Goal: Task Accomplishment & Management: Complete application form

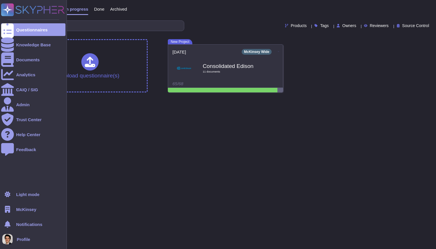
click at [27, 209] on span "McKinsey" at bounding box center [26, 210] width 20 height 4
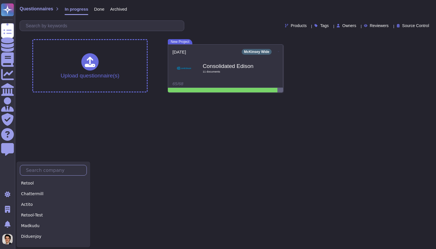
click at [42, 174] on input "text" at bounding box center [54, 171] width 63 height 10
type input "s"
type input "K"
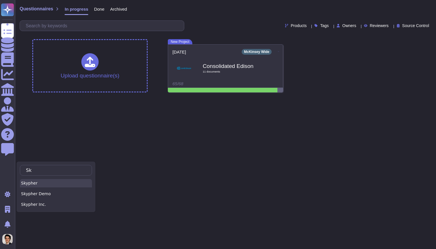
click at [36, 183] on div "Skypher" at bounding box center [56, 183] width 72 height 8
type input "Sk"
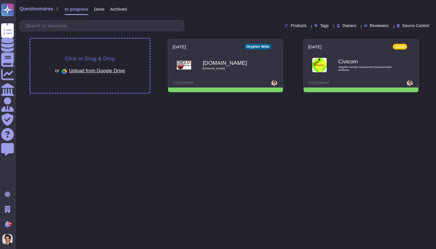
click at [134, 48] on div "Click or Drag & Drop or Upload from Google Drive" at bounding box center [89, 66] width 119 height 54
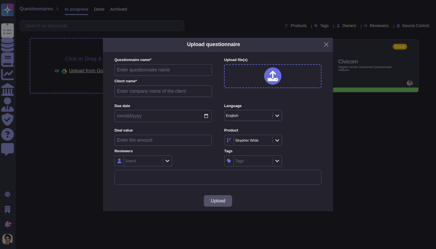
type input "Skypher VSAQ Vendor Security Assessment Questionnaire evidence 2"
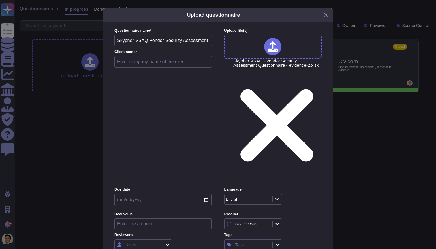
click at [172, 68] on input "text" at bounding box center [163, 62] width 97 height 12
type input "Test"
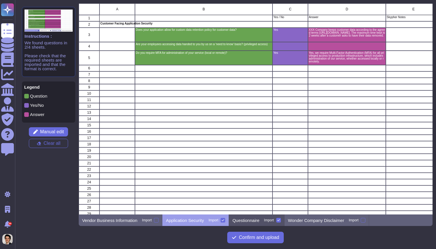
click at [258, 222] on p "Questionnaire" at bounding box center [245, 221] width 27 height 4
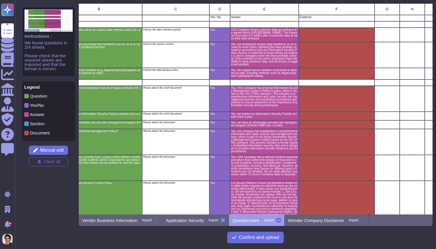
scroll to position [0, 106]
click at [45, 149] on span "Manual edit" at bounding box center [52, 150] width 24 height 5
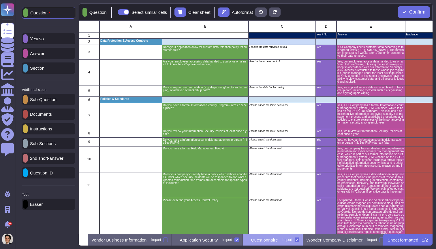
scroll to position [0, 11]
click at [44, 131] on p "Instructions" at bounding box center [40, 129] width 25 height 4
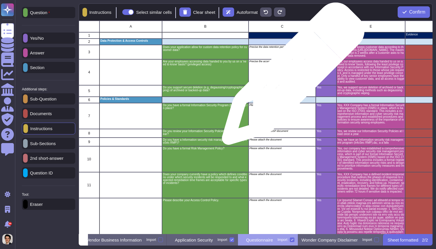
click at [296, 77] on div "Precise the access control" at bounding box center [282, 72] width 67 height 26
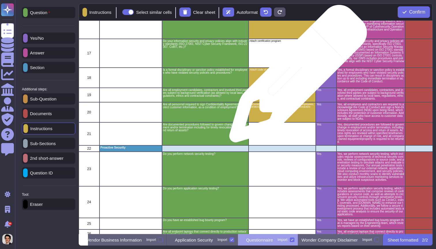
scroll to position [627, 0]
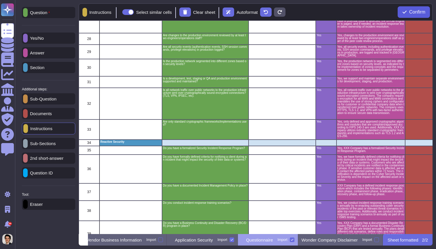
click at [421, 16] on button "Confirm" at bounding box center [414, 12] width 32 height 12
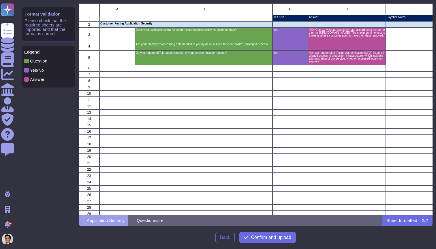
scroll to position [212, 354]
click at [256, 236] on span "Confirm and upload" at bounding box center [271, 238] width 40 height 5
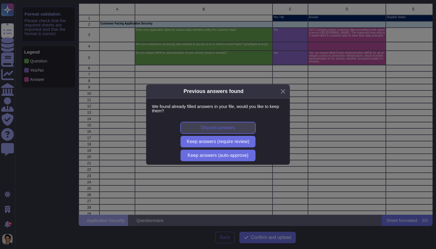
click at [240, 129] on button "Discard answers" at bounding box center [218, 128] width 75 height 12
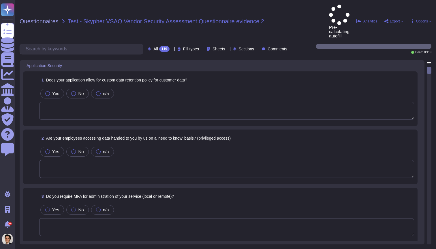
click at [119, 88] on div "Yes No n/a" at bounding box center [226, 94] width 375 height 12
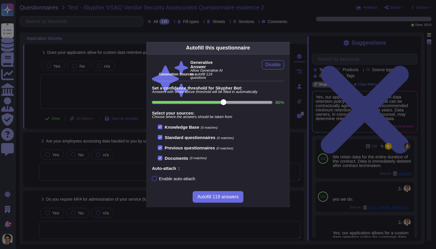
click at [183, 181] on div "Enable auto-attach" at bounding box center [177, 179] width 36 height 4
click at [0, 0] on input "Enable auto-attach" at bounding box center [0, 0] width 0 height 0
click at [222, 202] on button "Autofill 119 answers" at bounding box center [218, 198] width 50 height 12
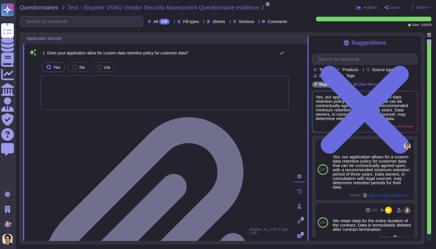
type textarea "Yes, our employees access data provided by you on a 'need to know' basis, in ac…"
type textarea "Yes, we require Multi-Factor Authentication (MFA) for the administration of our…"
type textarea "Yes, our application allows for a custom data retention policy for customer dat…"
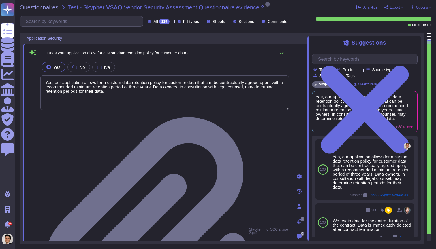
scroll to position [1, 0]
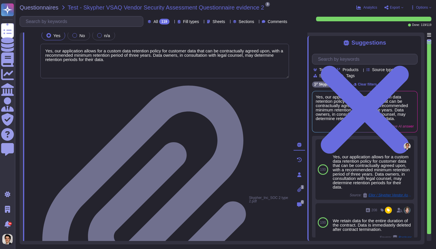
type textarea "Yes, our employees access data provided by you on a 'need to know' basis, in ac…"
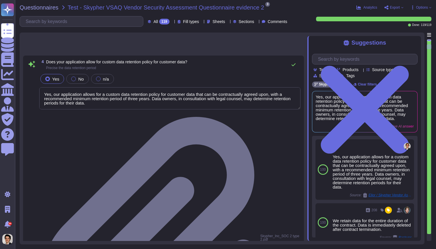
type textarea "Yes, we support secure deletion of archived or backed-up data through our Data …"
type textarea "Yes, Skypher has a formal Information Security Program (InfoSec SP) in place. T…"
type textarea "Yes, Skypher reviews its Information Security Policies at least once a year. Ma…"
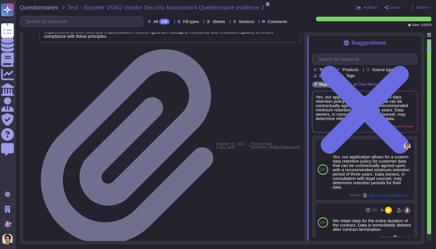
type textarea "Yes, we have a formal risk management program for assessing and mitigating info…"
type textarea "Yes, Skypher, INC. has a formal Risk Management Policy designed to ensure that …"
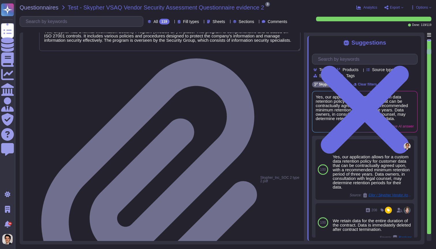
type textarea "Yes, [PERSON_NAME] has a detailed, comprehensive Cyber Security Incident Respon…"
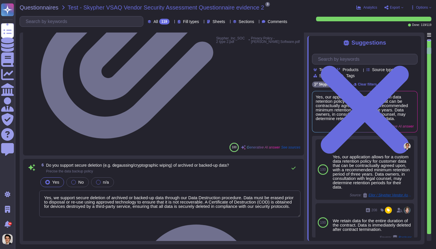
type textarea "Yes, our employees access data provided by you on a 'need to know' basis, in ac…"
type textarea "Yes, we support secure deletion of archived or backed-up data through our Data …"
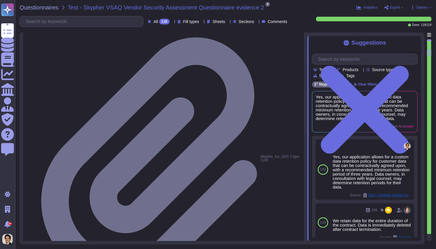
type textarea "Yes, [PERSON_NAME] has a detailed, comprehensive Cyber Security Incident Respon…"
type textarea "Skypher, INC. has established a comprehensive Access Control Policy designed to…"
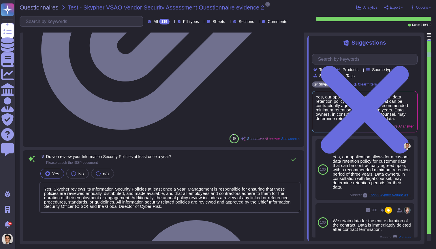
scroll to position [746, 0]
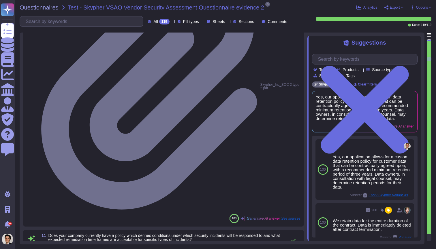
type textarea "Yes, we share our business continuity and redundancy plans with our customers u…"
type textarea "Yes, Skypher has established data backup procedures that include both frequency…"
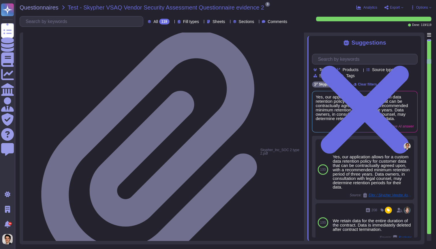
scroll to position [1181, 0]
type textarea "Yes, Skypher has a documented change management process that ensures changes ar…"
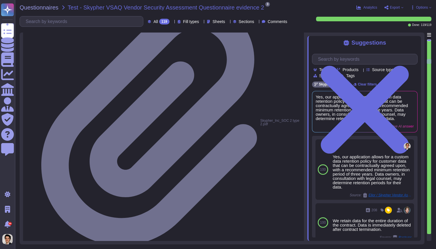
type textarea "Yes, [PERSON_NAME] has a dedicated information security team called Skypher's S…"
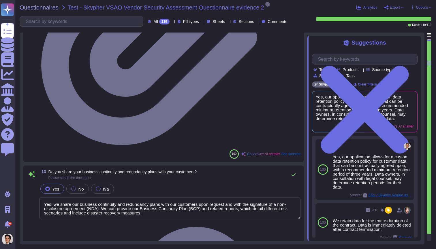
type textarea "Yes, our information security and privacy policies align with industry standard…"
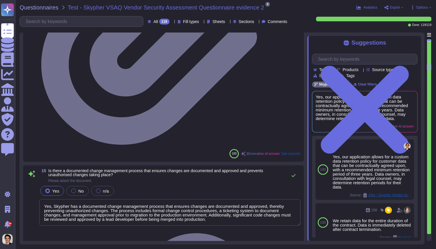
type textarea "Yes, a formal disciplinary or sanction policy is established for employees who …"
type textarea "Yes, all employment candidates, contractors, and involved third parties are sub…"
type textarea "Yes, all personnel are required to sign confidentiality agreements to protect c…"
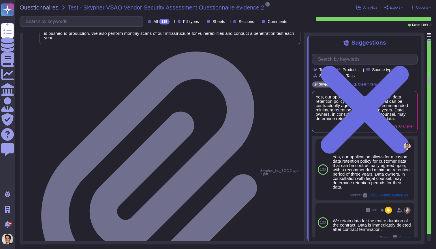
type textarea "Yes, we have a bug bounty program in place."
type textarea "Yes, all endpoint laptops that connect directly to production networks are cent…"
type textarea "Yes, we have breach detection systems and anomaly detection with alerting in pl…"
type textarea "Yes, changes to the production environment are reviewed by at least two enginee…"
type textarea "Yes, all security events in production, including authentication events, SSH se…"
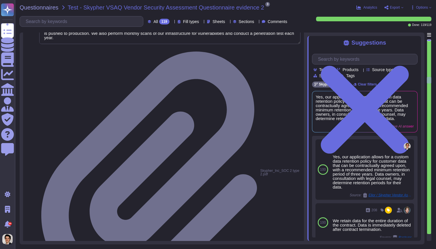
type textarea "Yes, the production network is segmented into different zones based on security…"
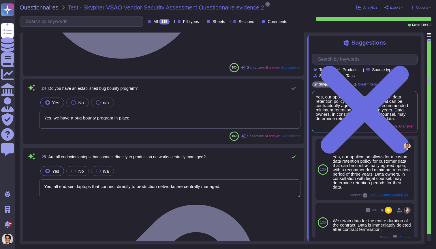
scroll to position [2423, 0]
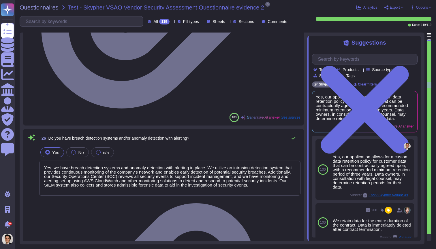
type textarea "Yes, Skypher, INC. supports and maintains development, test, staging, and produ…"
type textarea "Yes, all network traffic over public networks to the production infrastructure …"
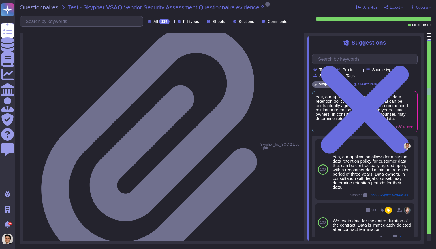
type textarea "Yes, Skypher has a formalized Security Incident Response Program. This program …"
type textarea "Yes, [PERSON_NAME] has formally defined criteria for notifying clients during a…"
type textarea "Yes, we have a documented Incident Management Policy in place."
type textarea "Yes, [PERSON_NAME] conducts incident response training scenarios, including tab…"
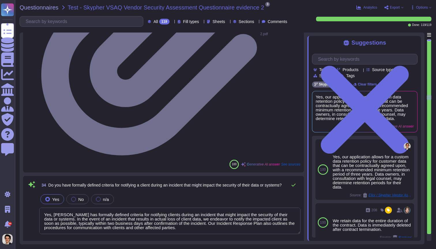
scroll to position [3060, 0]
type textarea "Yes, Skypher has a documented Business Continuity and Disaster Recovery (BC/DR)…"
type textarea "Yes, all code artifacts are run through automated validation of production-read…"
type textarea "Yes, a staging/pre-production system is used to validate build artifacts before…"
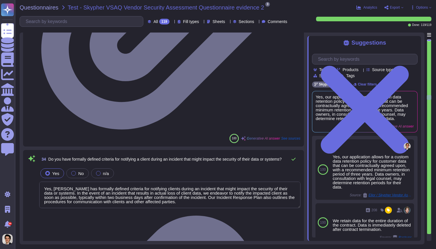
scroll to position [0, 0]
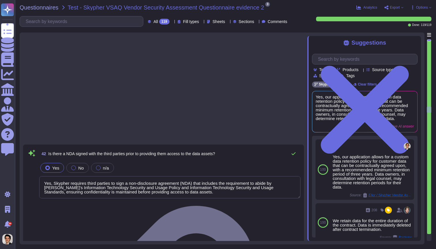
type textarea "Yes, Skypher requires third parties to sign a non-disclosure agreement (NDA) th…"
type textarea "The only processor that accesses customer information for Skypher is Microsoft …"
type textarea "No, we do not share customer data with or enable direct access by any third-par…"
type textarea "Yes, Skypher has a comprehensive vulnerability management process that includes…"
type textarea "Yes, host-based intrusion detection/prevention devices (HIDS/HIPS) are used on …"
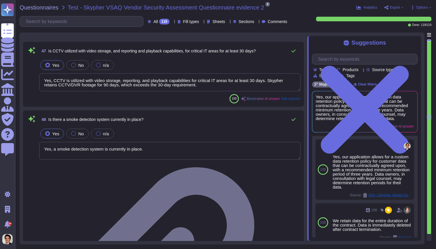
type textarea "Yes, CCTV is utilized with video storage, reporting, and playback capabilities …"
type textarea "Yes, a smoke detection system is currently in place."
type textarea "Yes, there is a fire suppression system currently in place as part of the envir…"
type textarea "Yes, there is a heat detection system currently in place as heat detectors are …"
type textarea "Yes, [PERSON_NAME] conducts external audits for different certifications such a…"
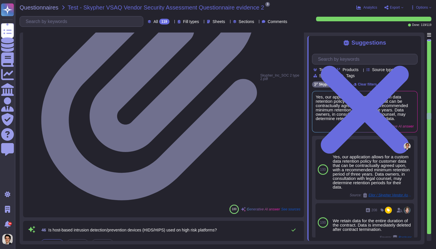
type textarea "Yes, Skypher has a comprehensive vulnerability management process that includes…"
type textarea "Yes, host-based intrusion detection/prevention devices (HIDS/HIPS) are used on …"
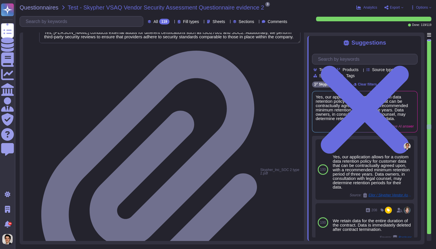
type textarea "Yes, [PERSON_NAME] conducts external audits for different certifications such a…"
type textarea "Yes, Skypher complies with various IT operational, security, and privacy-relate…"
type textarea "Yes, our confidential data access controls are in line with our data classifica…"
type textarea "No, we do not share customer data with or enable direct access by any third-par…"
type textarea "Yes, the organization holds the following security certifications: ISO-27001, S…"
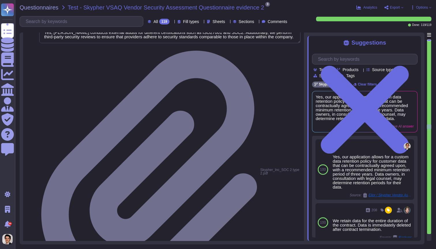
type textarea "Yes, we refrain from using customer derived data for our own purposes. Customer…"
type textarea "Yes, we conduct risk assessments associated with data governance requirements a…"
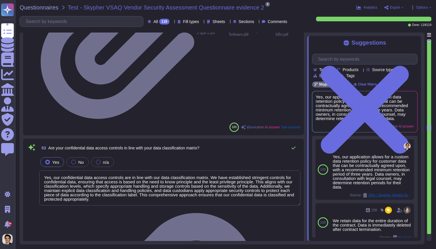
type textarea "Yes, our technical, business, and executive managers are responsible for mainta…"
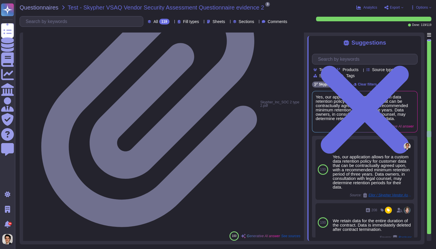
type textarea "Yes, we provide tenants with documentation describing our Information Security …"
type textarea "Yes, we review our Information Security Management Program (ISMP) at least once…"
type textarea "Yes, executive and line management take formal action to support information se…"
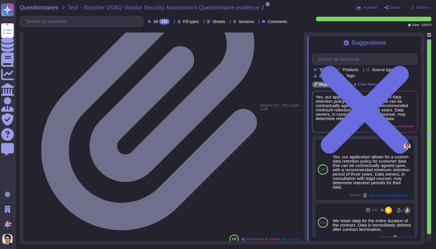
type textarea "Yes, our information security policies and procedures are made available to all…"
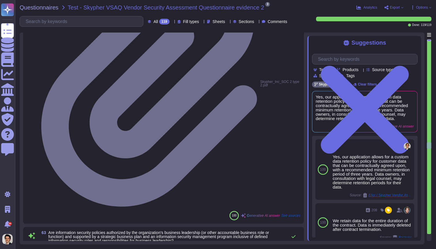
type textarea "Yes, information security policies at Skypher are authorized by the organizatio…"
type textarea "Yes, we have written agreements in place with our vendors and related third-par…"
type textarea "Yes, we can provide evidence of due diligence mapping of our controls, architec…"
type textarea "Yes, we disclose which controls, standards, certifications, and regulations we …"
type textarea "Yes, a formal disciplinary or sanction policy is established for employees who …"
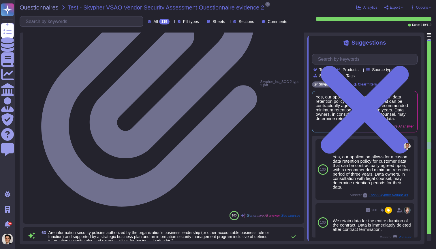
type textarea "Yes, employees are made aware of what actions could be taken in the event of a …"
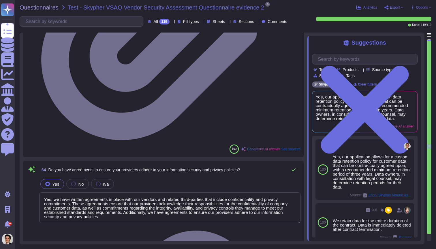
type textarea "Yes, risk assessment results include updates to security policies, procedures, …"
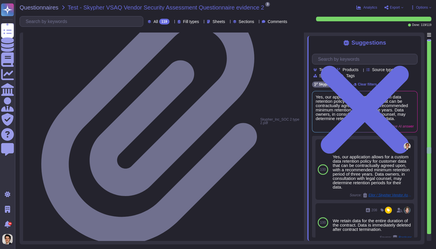
type textarea "Yes, we notify our tenants of any material changes to our information security …"
type textarea "Yes, Skypher performs, at minimum, annual reviews of its privacy and security p…"
type textarea "Yes, formal risk assessments are aligned with the enterprise-wide framework and…"
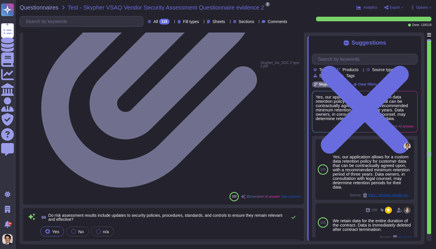
scroll to position [5774, 0]
type textarea "Yes, the likelihood and impact associated with inherent and residual risk are d…"
type textarea "Yes, we have a documented, organization-wide risk management program in place. …"
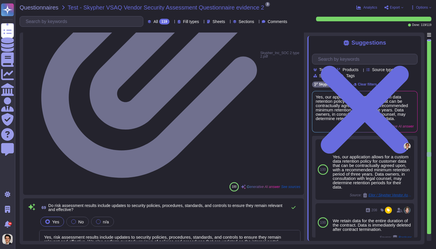
scroll to position [1, 0]
click at [397, 7] on span "Export" at bounding box center [395, 7] width 10 height 3
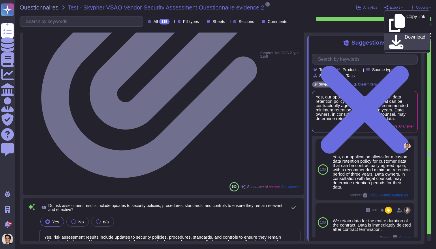
click at [396, 33] on link "Download" at bounding box center [407, 41] width 46 height 17
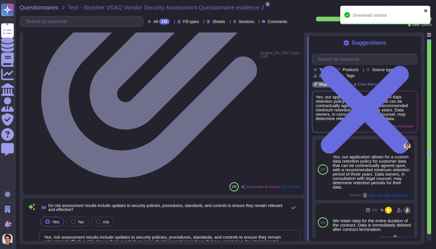
click at [426, 9] on icon "close" at bounding box center [426, 10] width 4 height 5
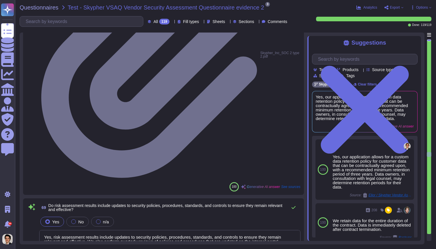
click at [401, 7] on icon at bounding box center [402, 7] width 2 height 2
click at [425, 6] on span "Options" at bounding box center [422, 7] width 12 height 3
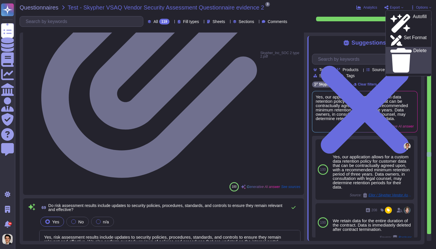
click at [413, 48] on p "Delete" at bounding box center [419, 60] width 13 height 24
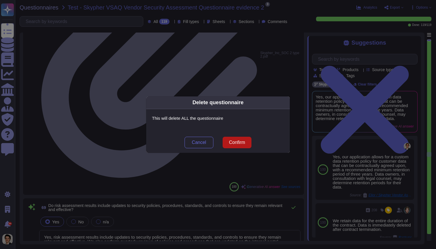
click at [237, 146] on button "Confirm" at bounding box center [237, 143] width 29 height 12
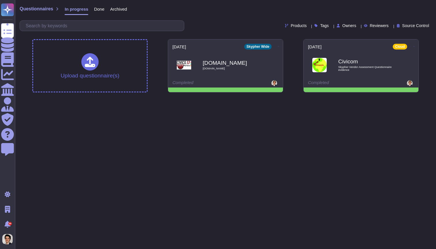
click at [101, 11] on span "Done" at bounding box center [99, 9] width 10 height 4
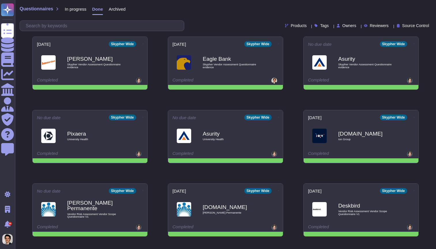
click at [125, 7] on span "Archived" at bounding box center [117, 9] width 17 height 4
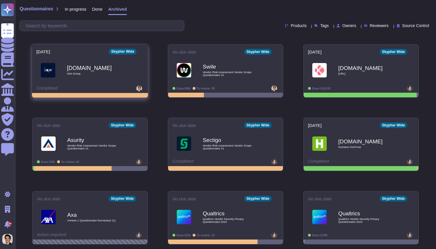
scroll to position [510, 0]
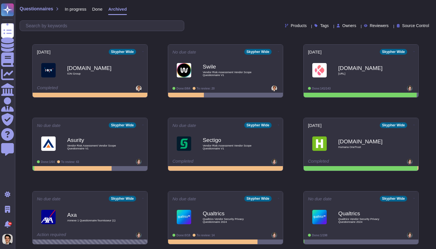
click at [97, 11] on span "Done" at bounding box center [97, 9] width 10 height 4
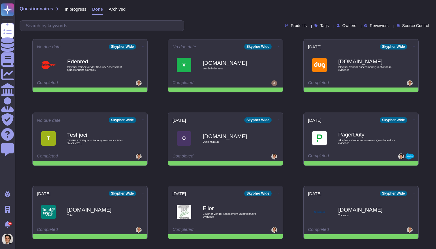
click at [73, 6] on div "In progress" at bounding box center [72, 11] width 27 height 12
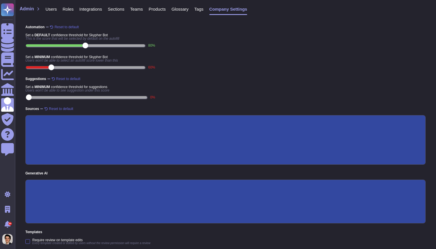
scroll to position [89, 0]
